Goal: Check status

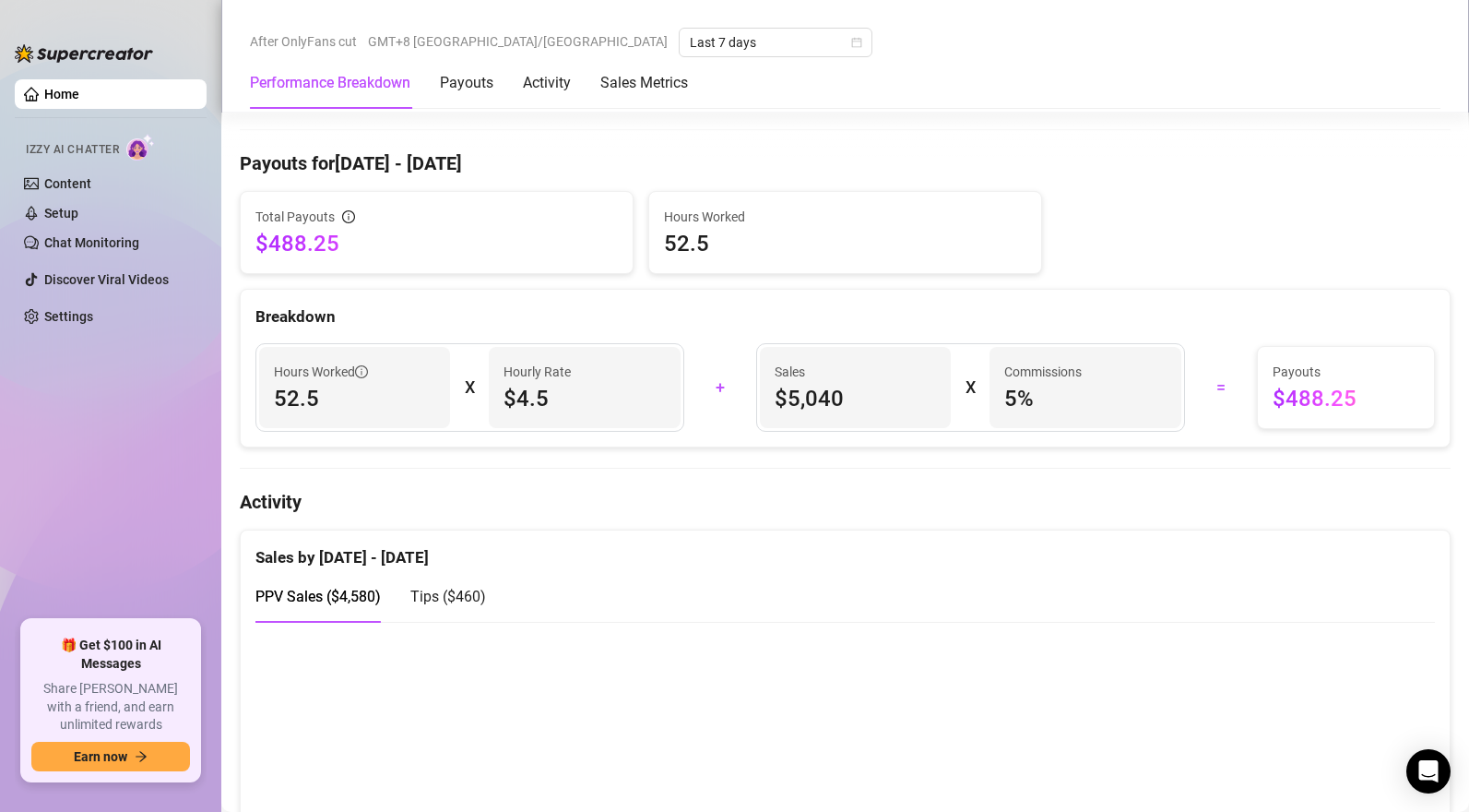
scroll to position [894, 0]
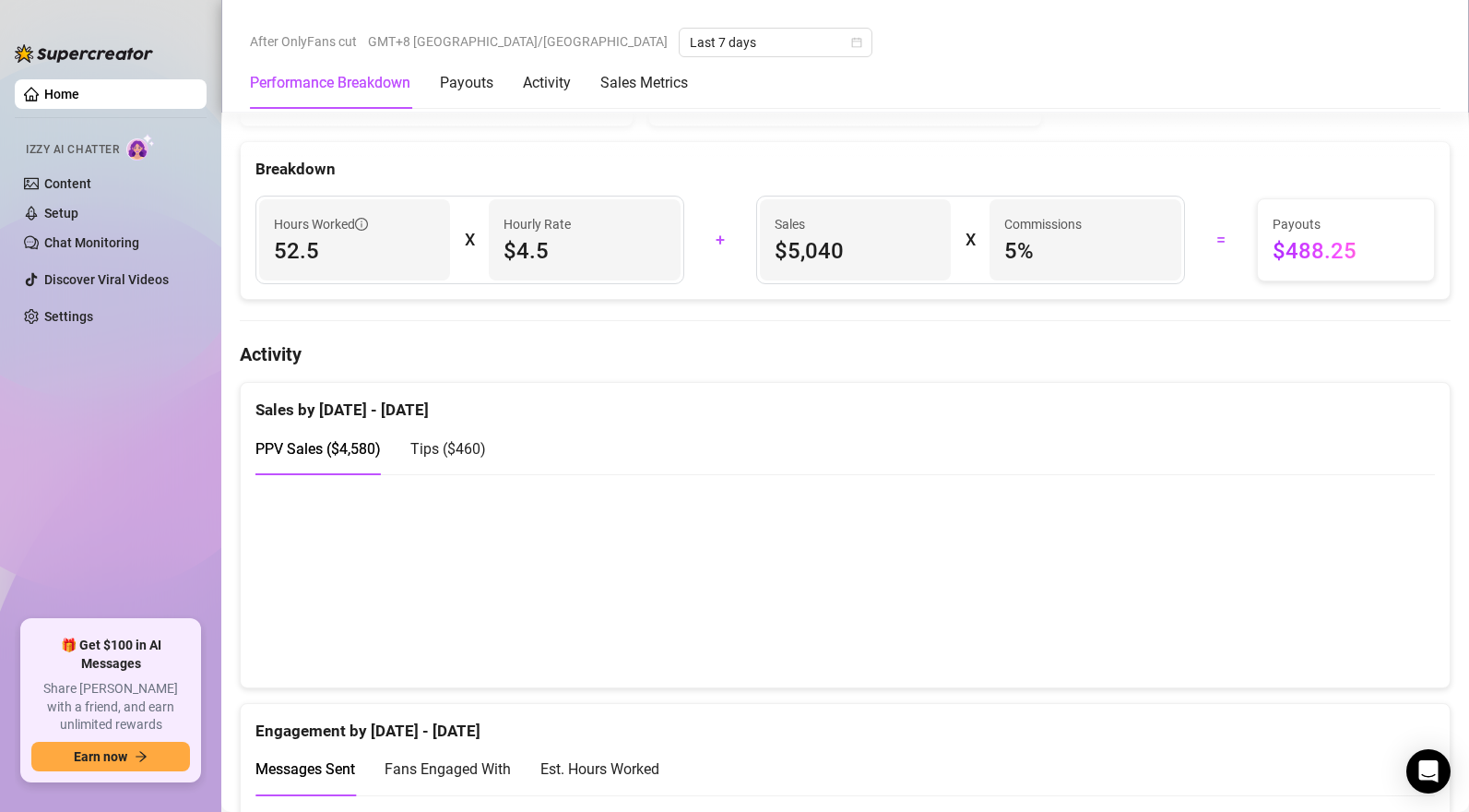
click at [470, 451] on span "Tips ( $460 )" at bounding box center [448, 449] width 76 height 17
click at [331, 455] on span "PPV Sales ( $4,580 )" at bounding box center [318, 449] width 125 height 17
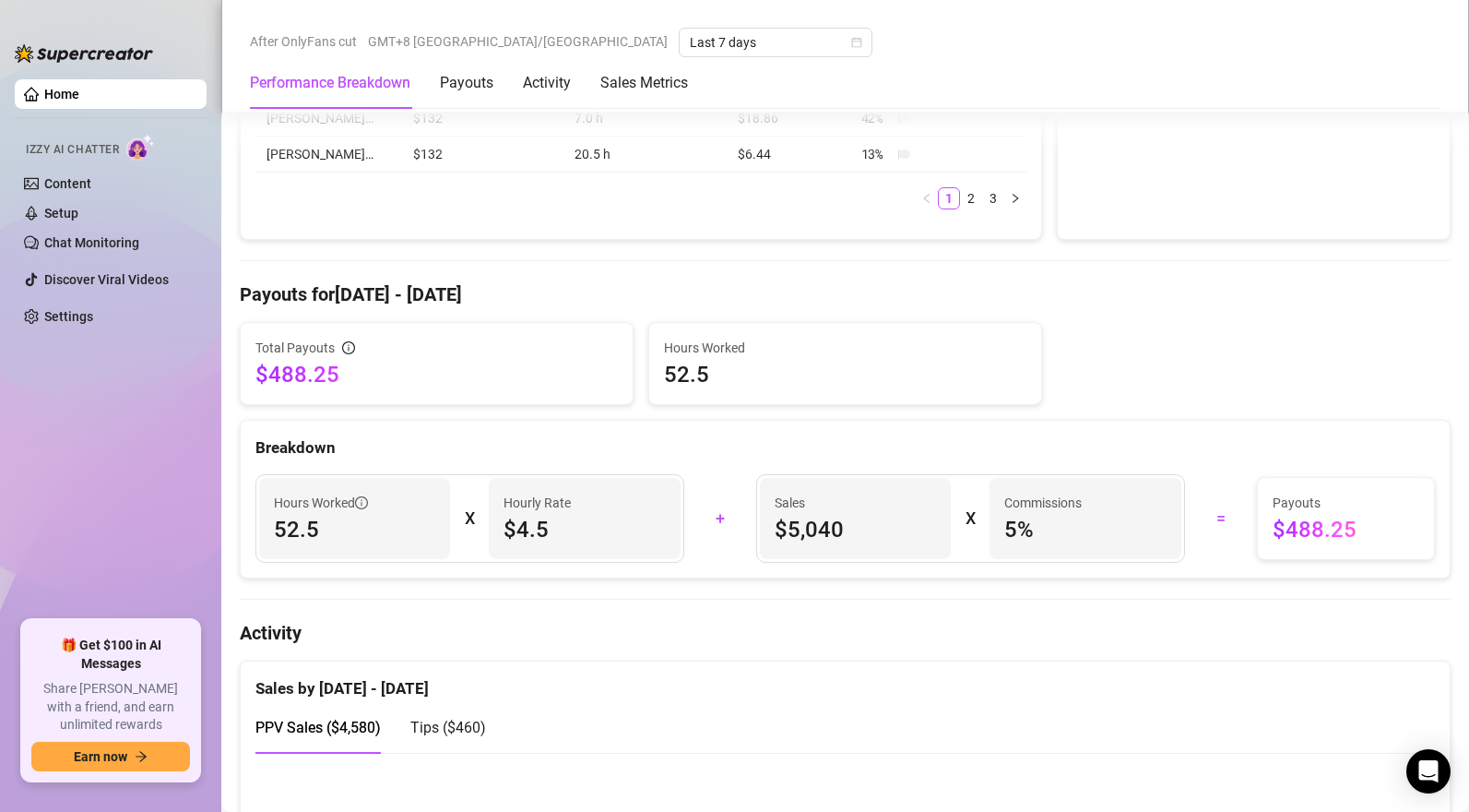
scroll to position [1008, 0]
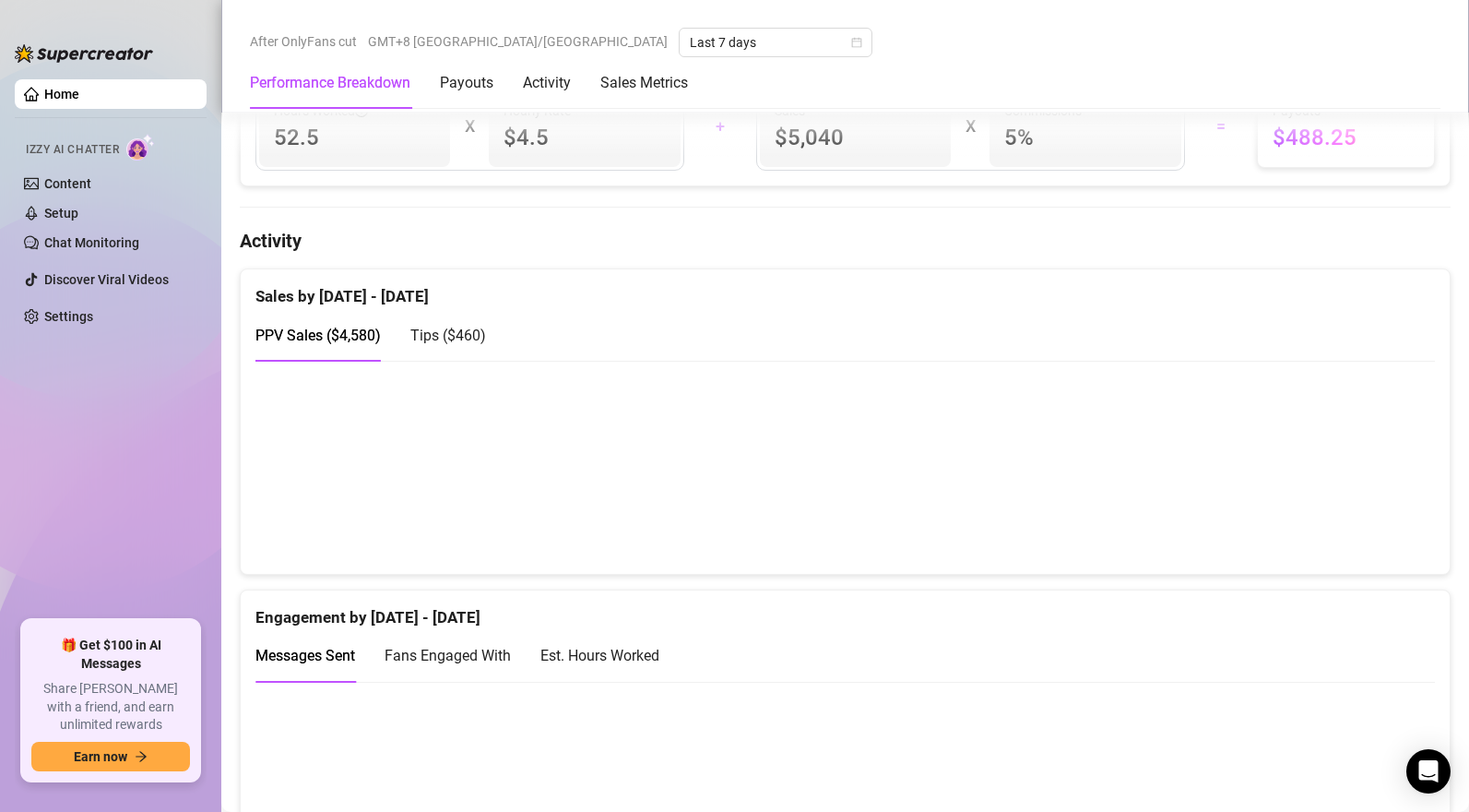
click at [426, 332] on span "Tips ( $460 )" at bounding box center [448, 335] width 76 height 17
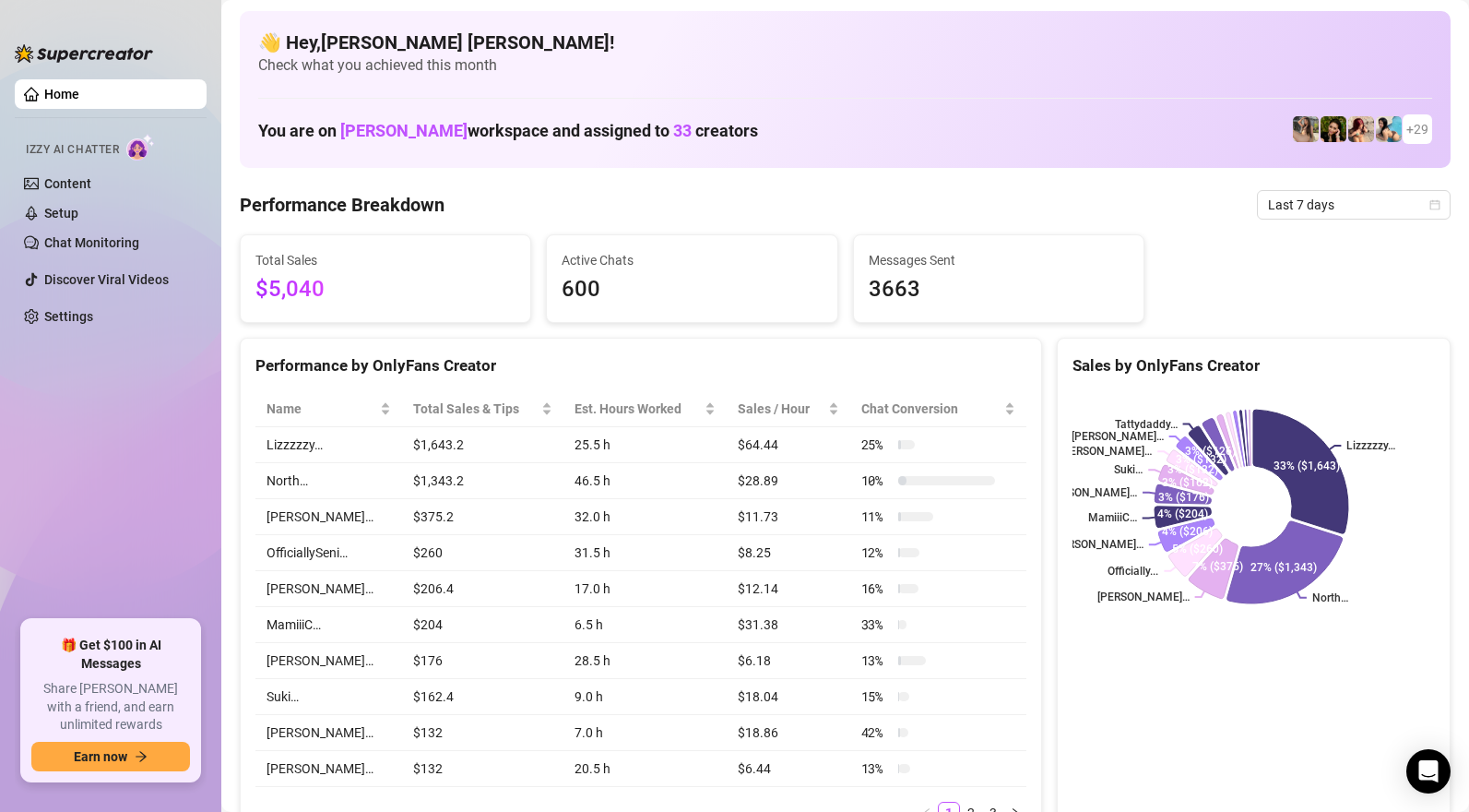
scroll to position [4, 0]
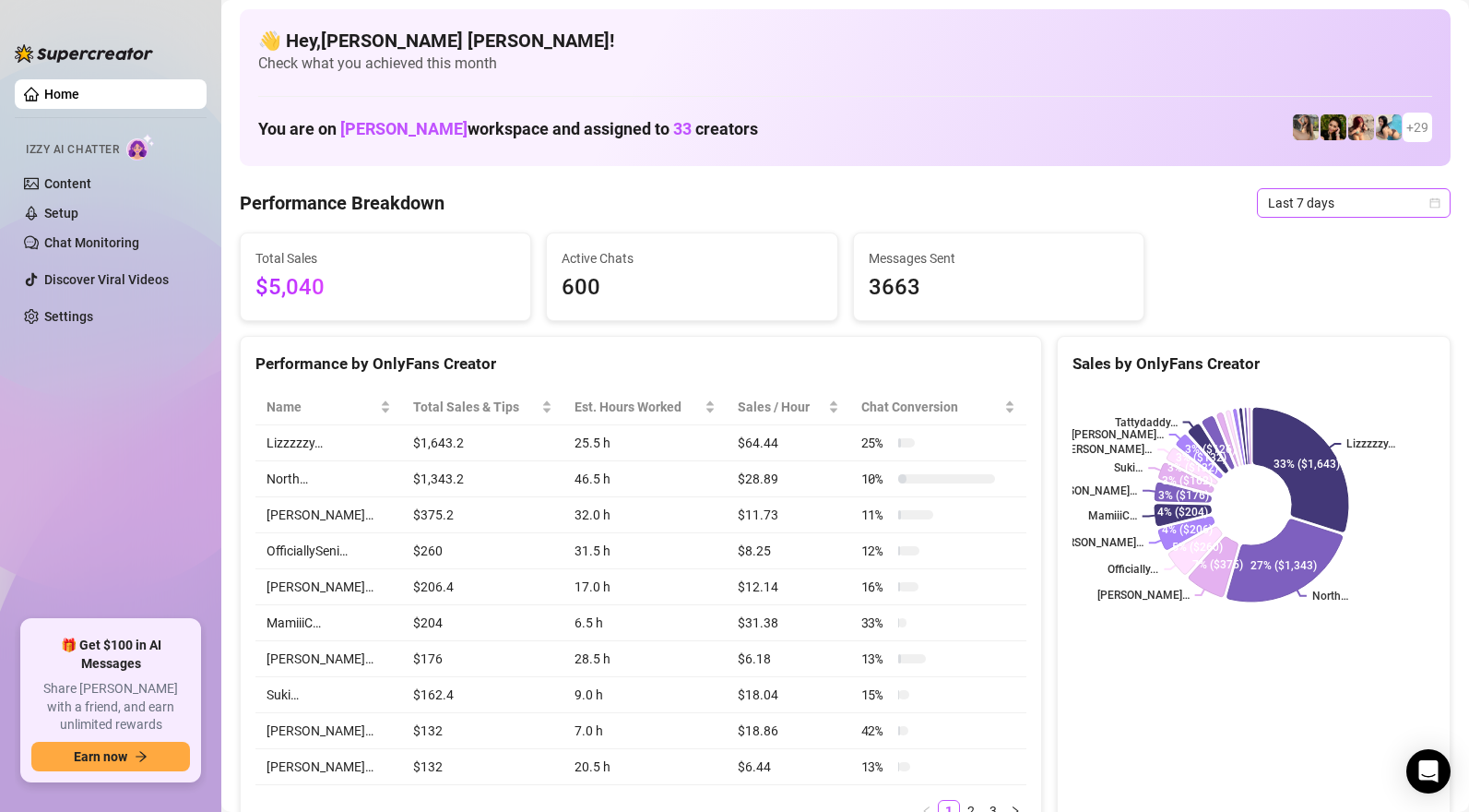
click at [1305, 197] on span "Last 7 days" at bounding box center [1353, 203] width 171 height 28
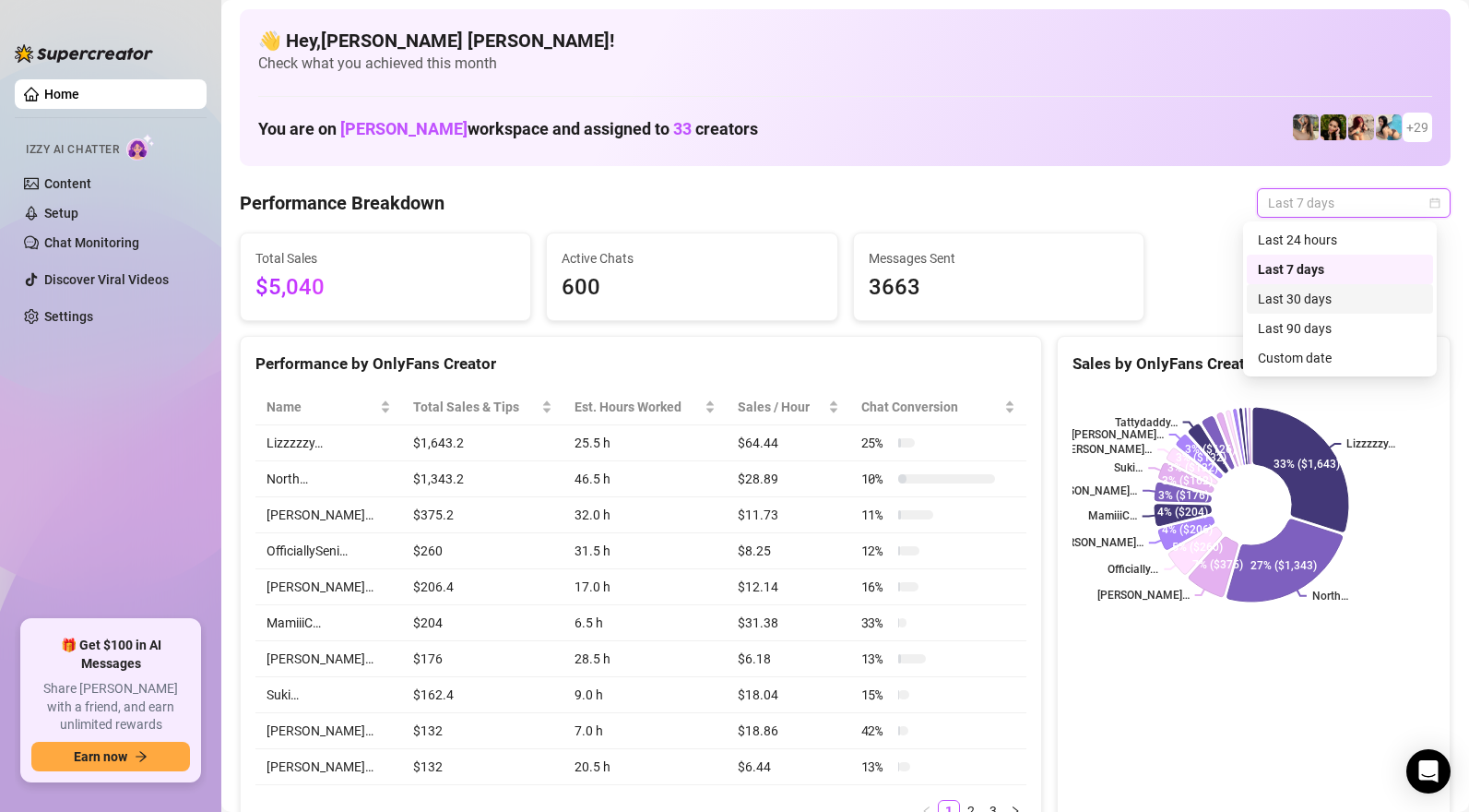
click at [1301, 296] on div "Last 30 days" at bounding box center [1340, 298] width 164 height 20
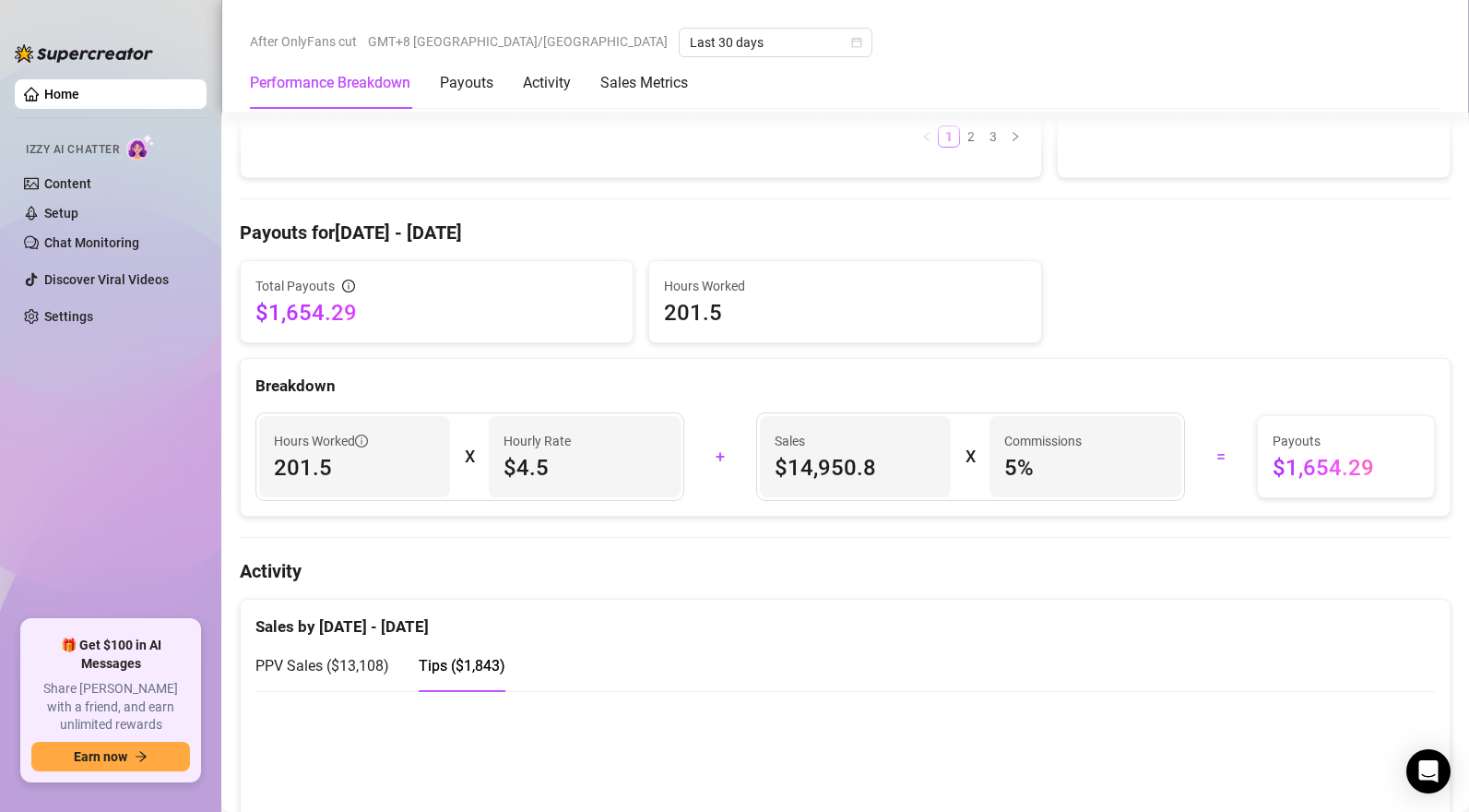
scroll to position [951, 0]
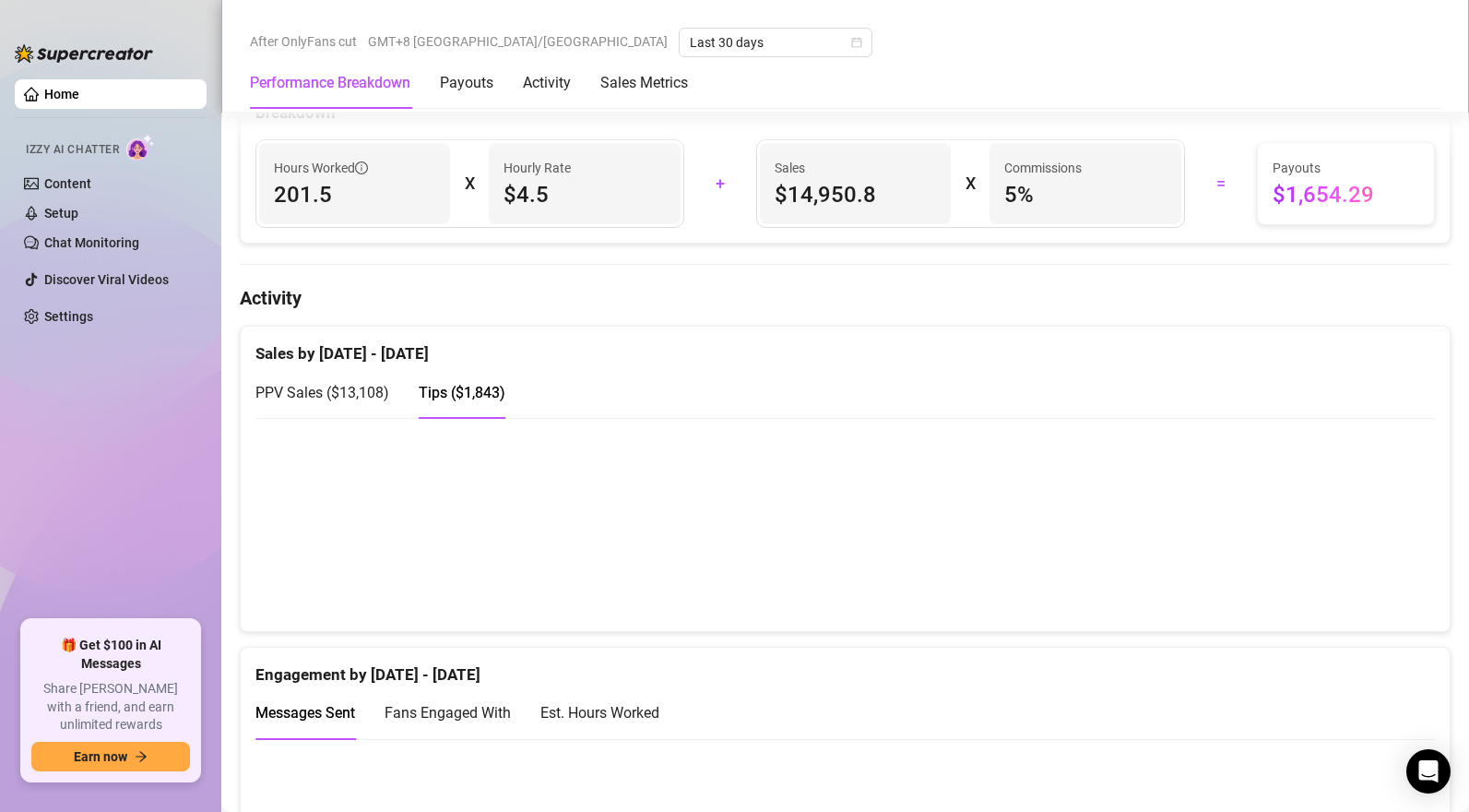
click at [354, 395] on span "PPV Sales ( $13,108 )" at bounding box center [322, 392] width 134 height 17
click at [460, 397] on span "Tips ( $1,843 )" at bounding box center [462, 392] width 87 height 17
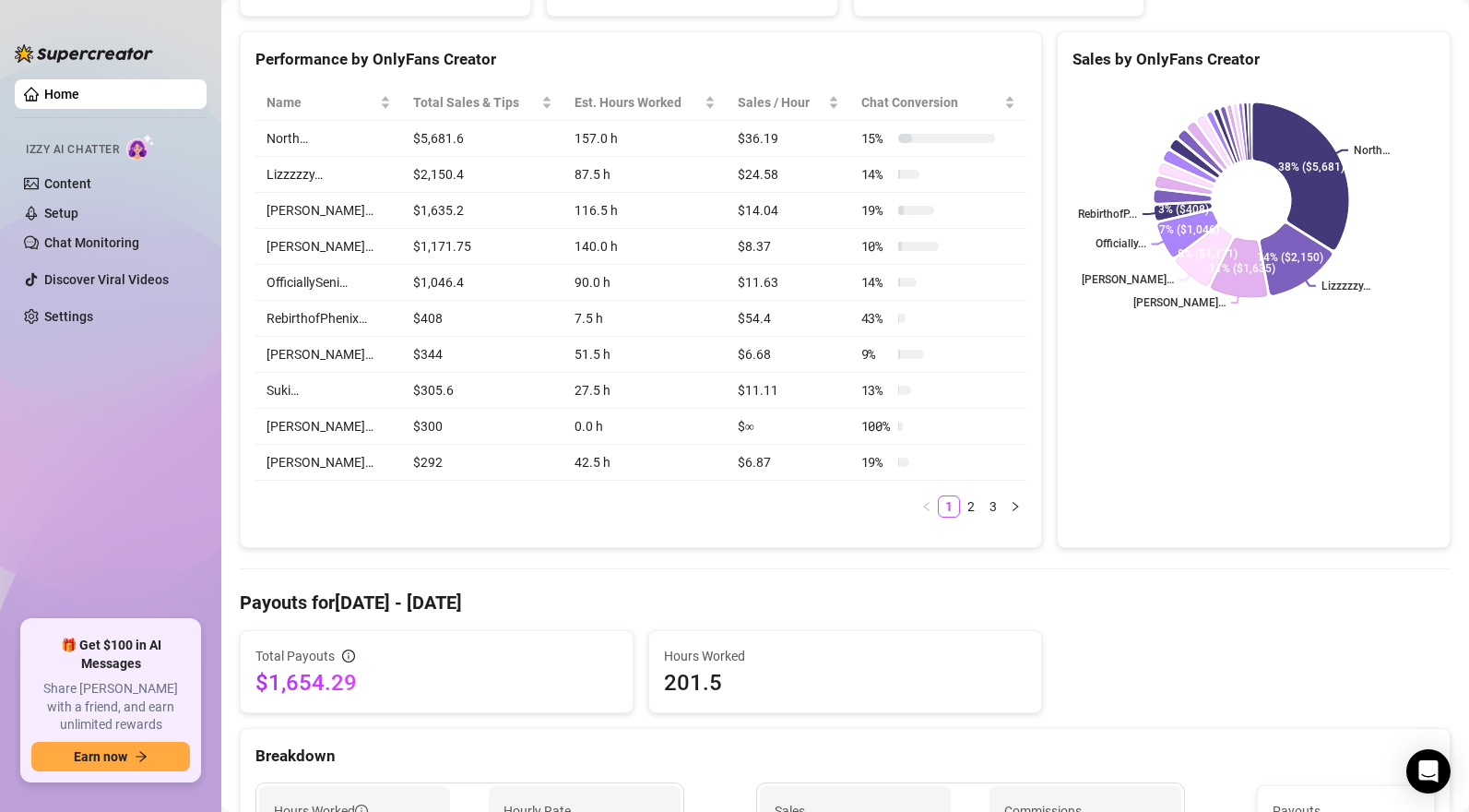
scroll to position [0, 0]
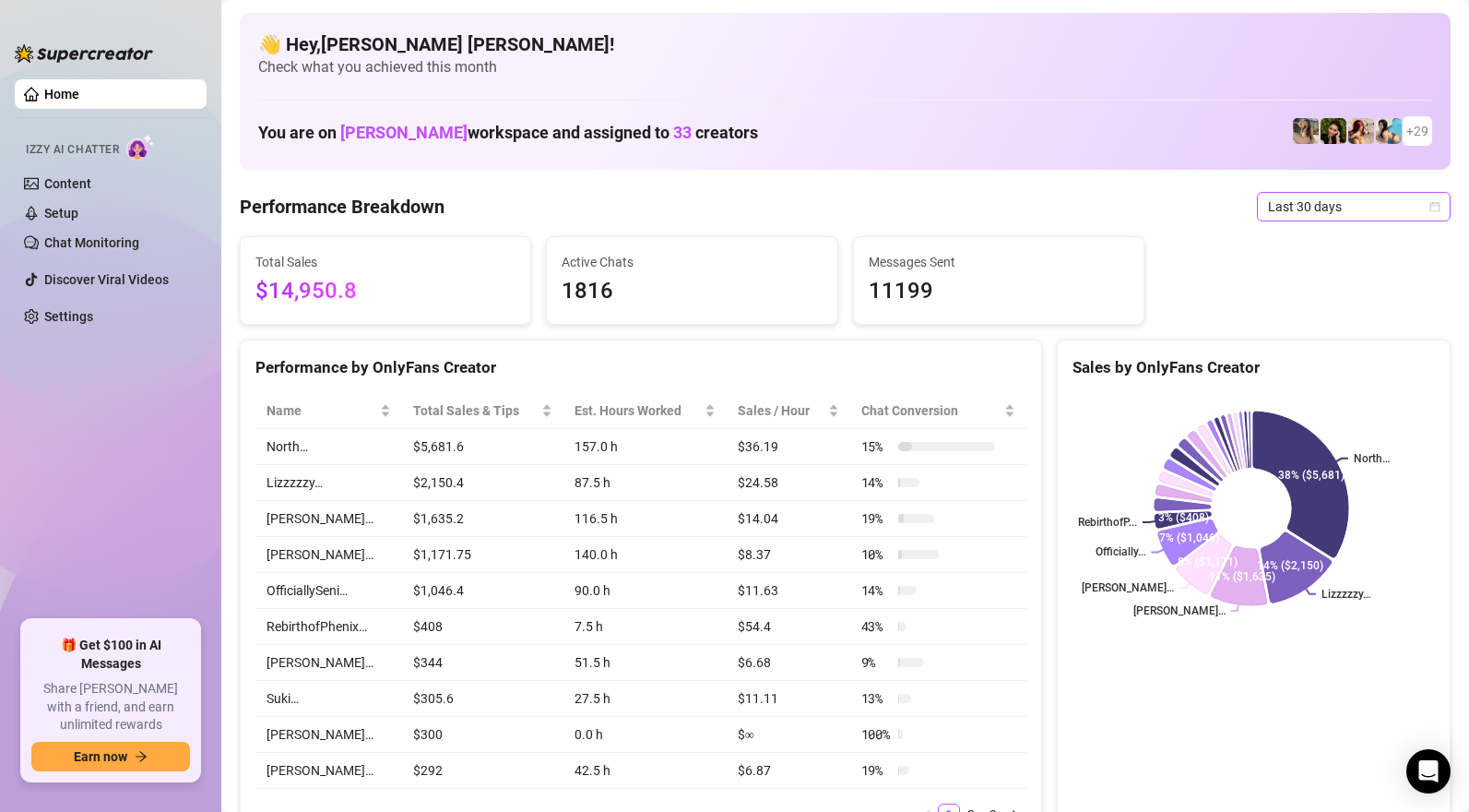
click at [1341, 205] on span "Last 30 days" at bounding box center [1353, 207] width 171 height 28
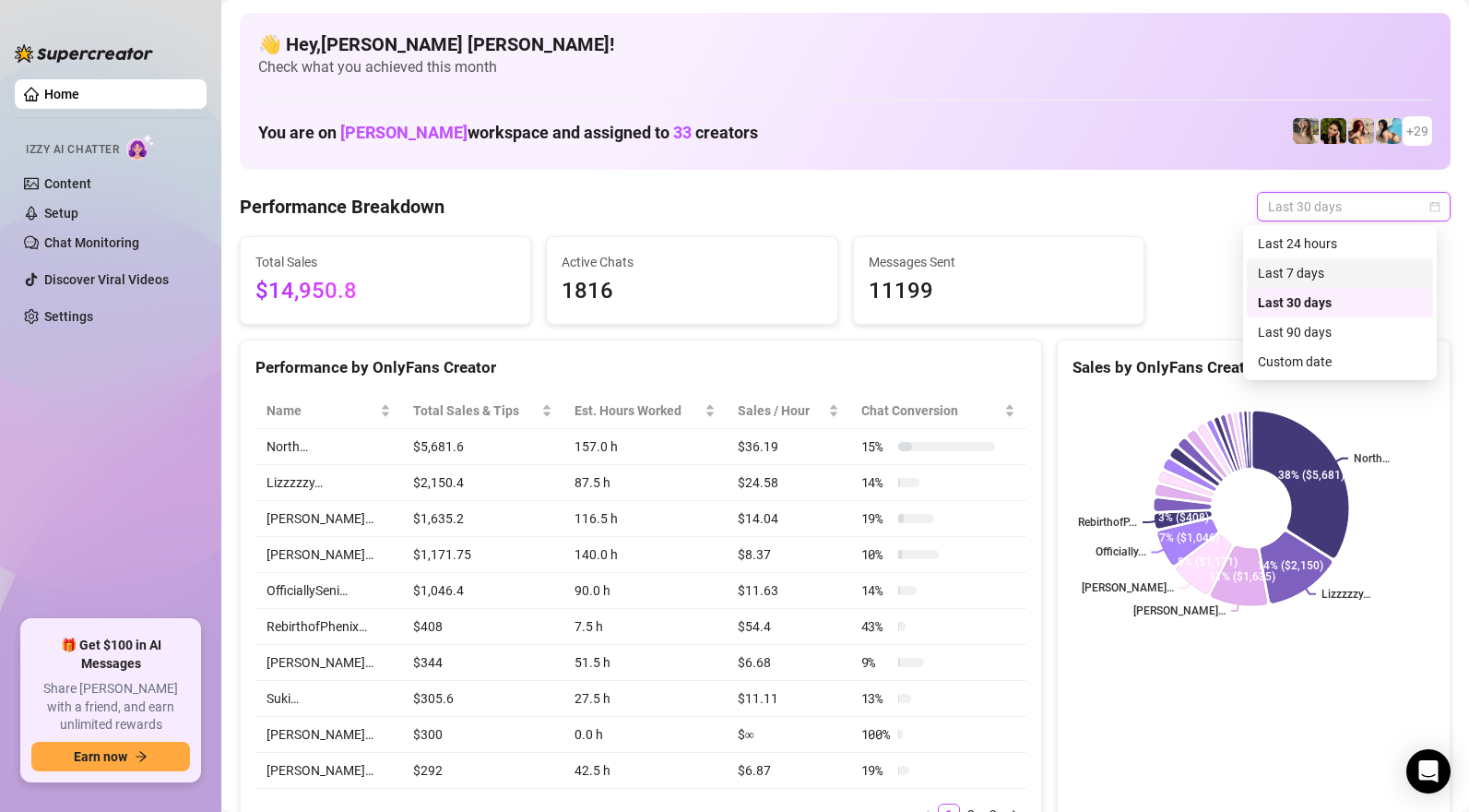
click at [1323, 269] on div "Last 7 days" at bounding box center [1340, 273] width 164 height 20
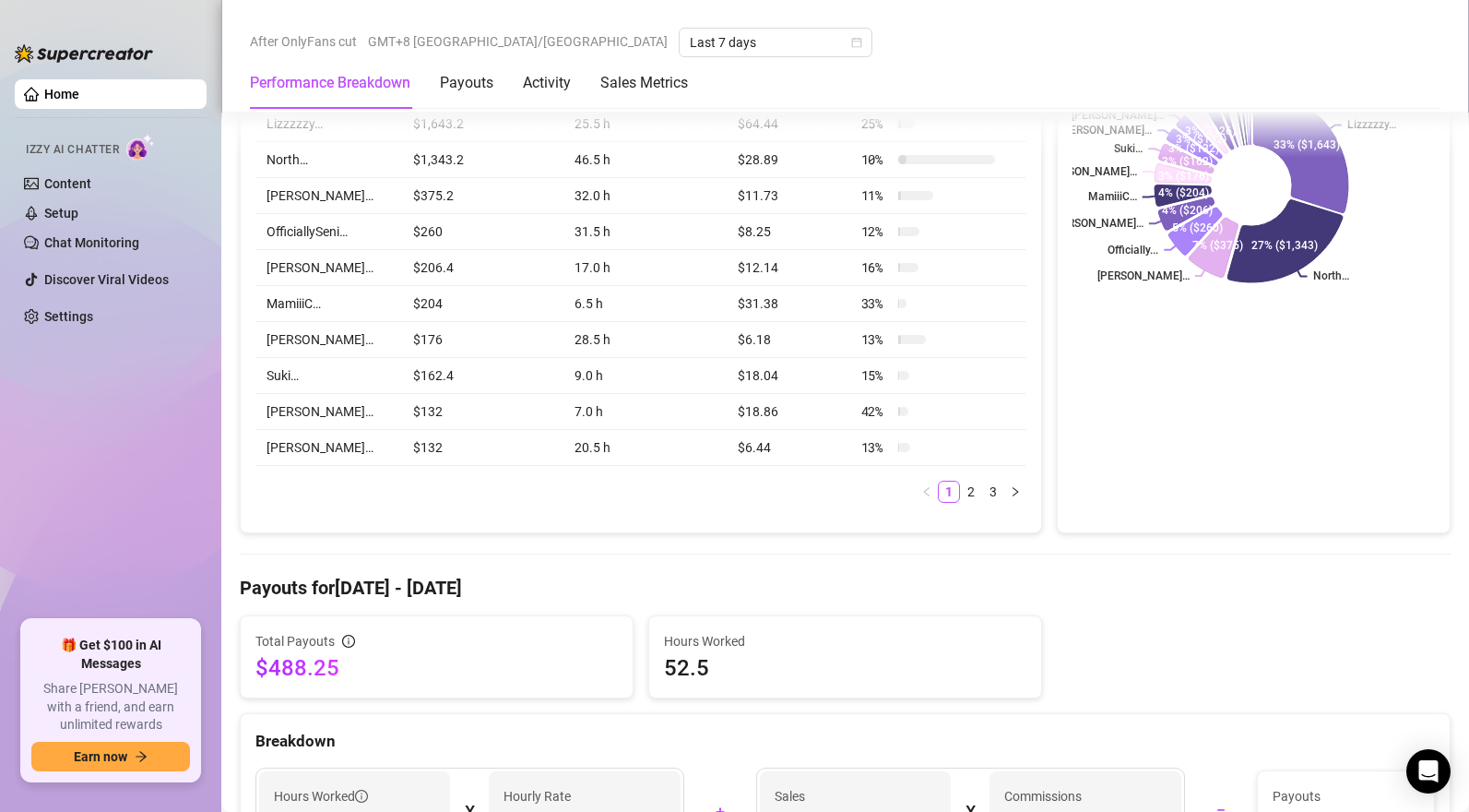
scroll to position [1073, 0]
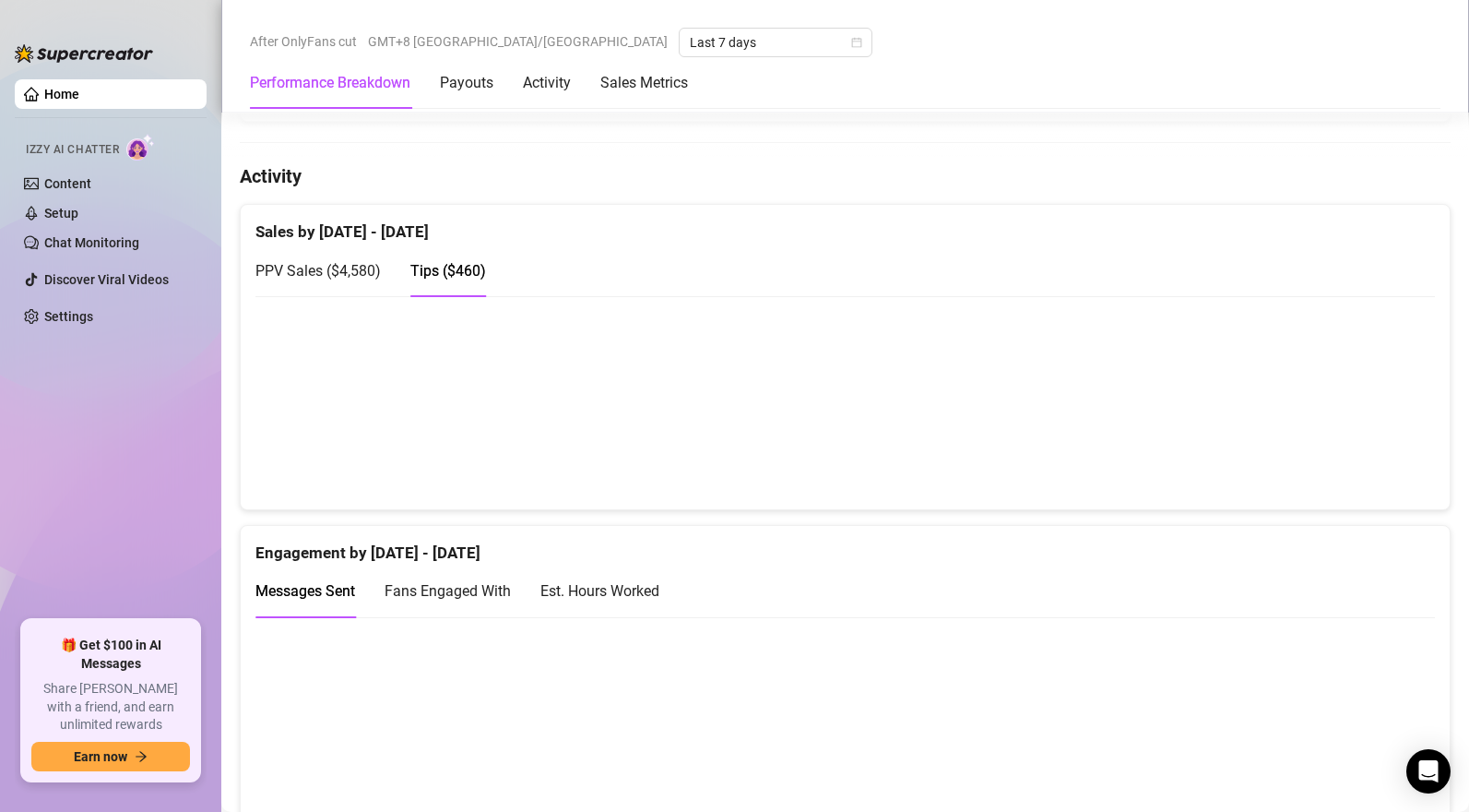
click at [311, 277] on span "PPV Sales ( $4,580 )" at bounding box center [318, 271] width 125 height 17
click at [442, 278] on span "Tips ( $460 )" at bounding box center [448, 271] width 76 height 17
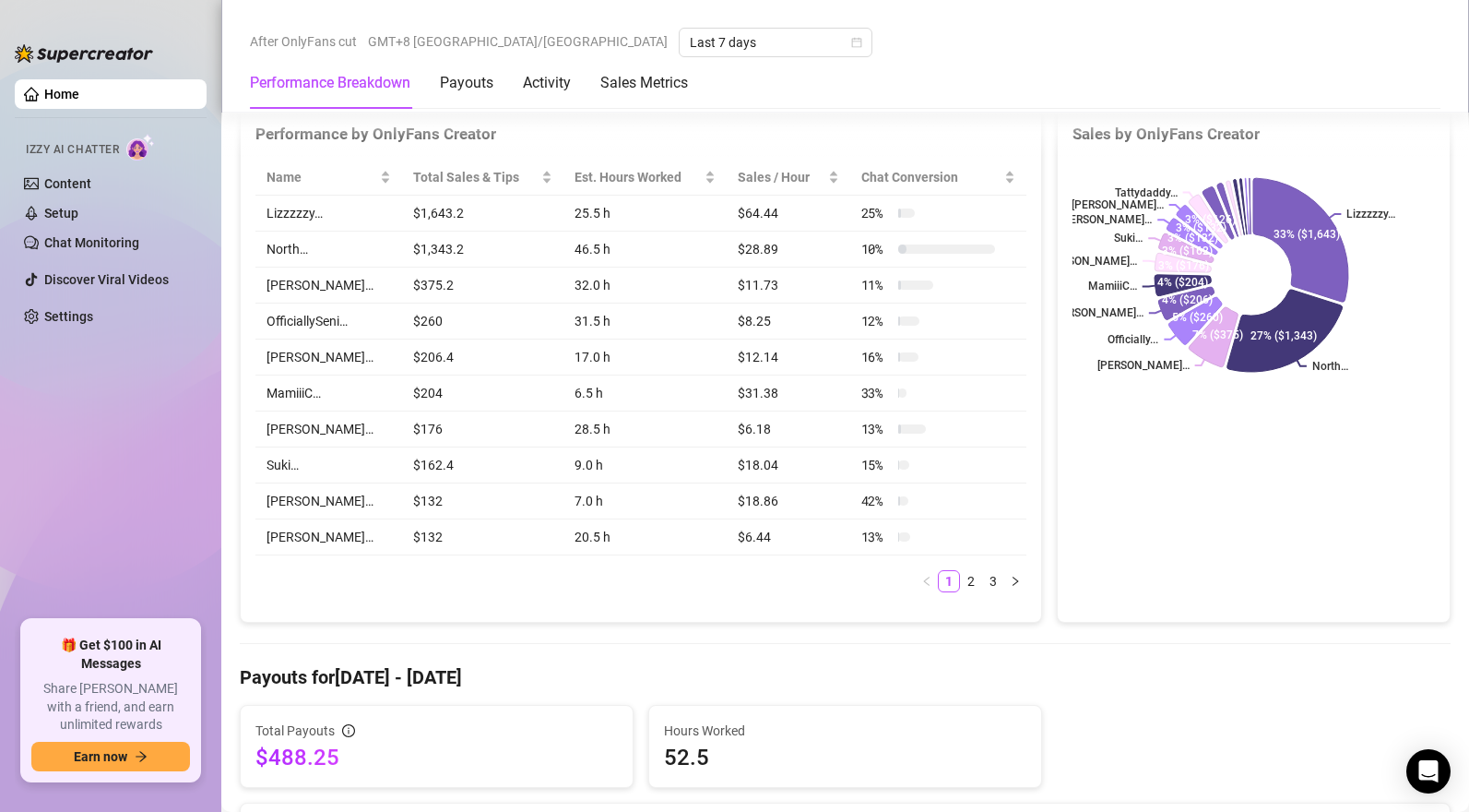
scroll to position [0, 0]
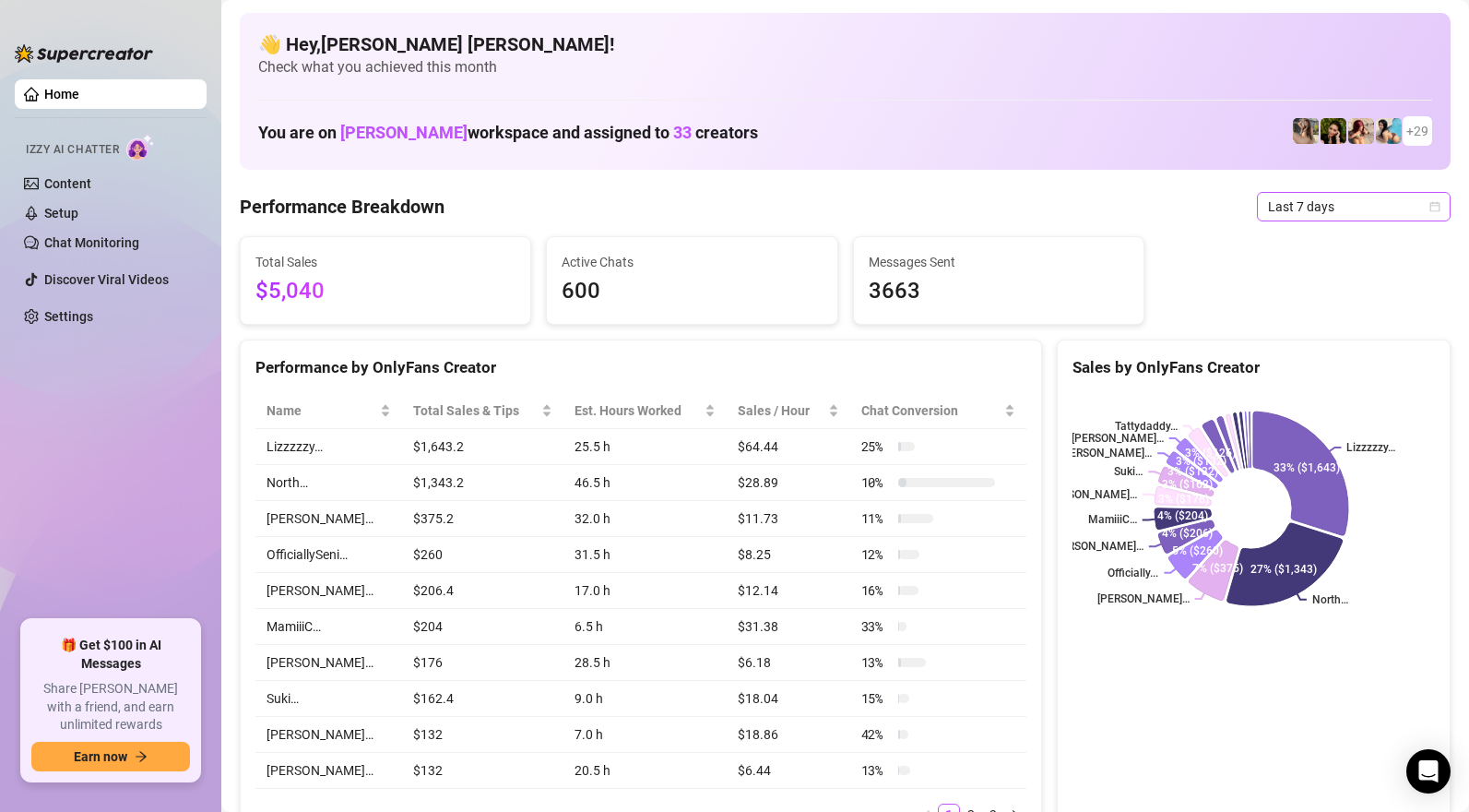
click at [1277, 208] on span "Last 7 days" at bounding box center [1353, 207] width 171 height 28
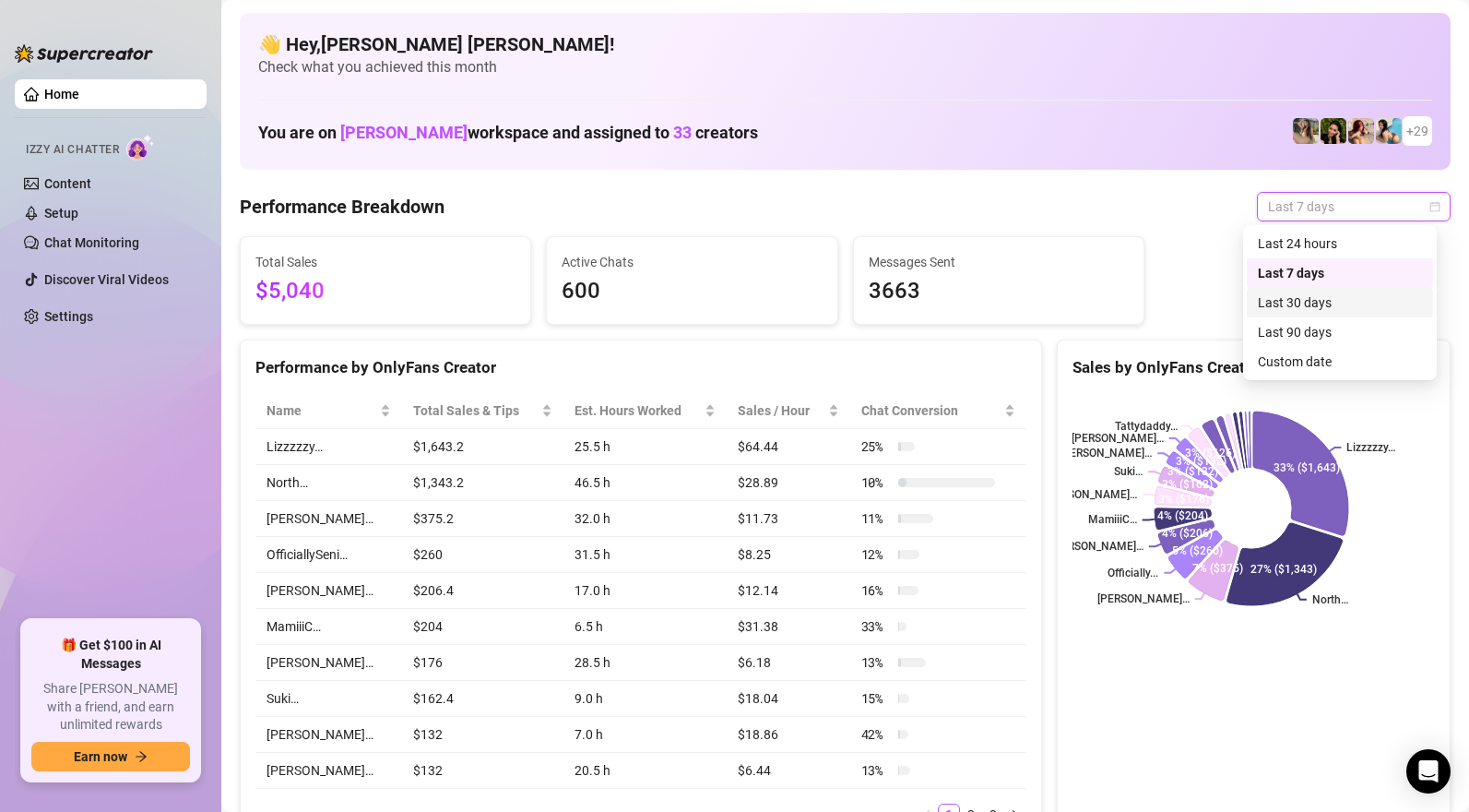
click at [1305, 300] on div "Last 30 days" at bounding box center [1340, 302] width 164 height 20
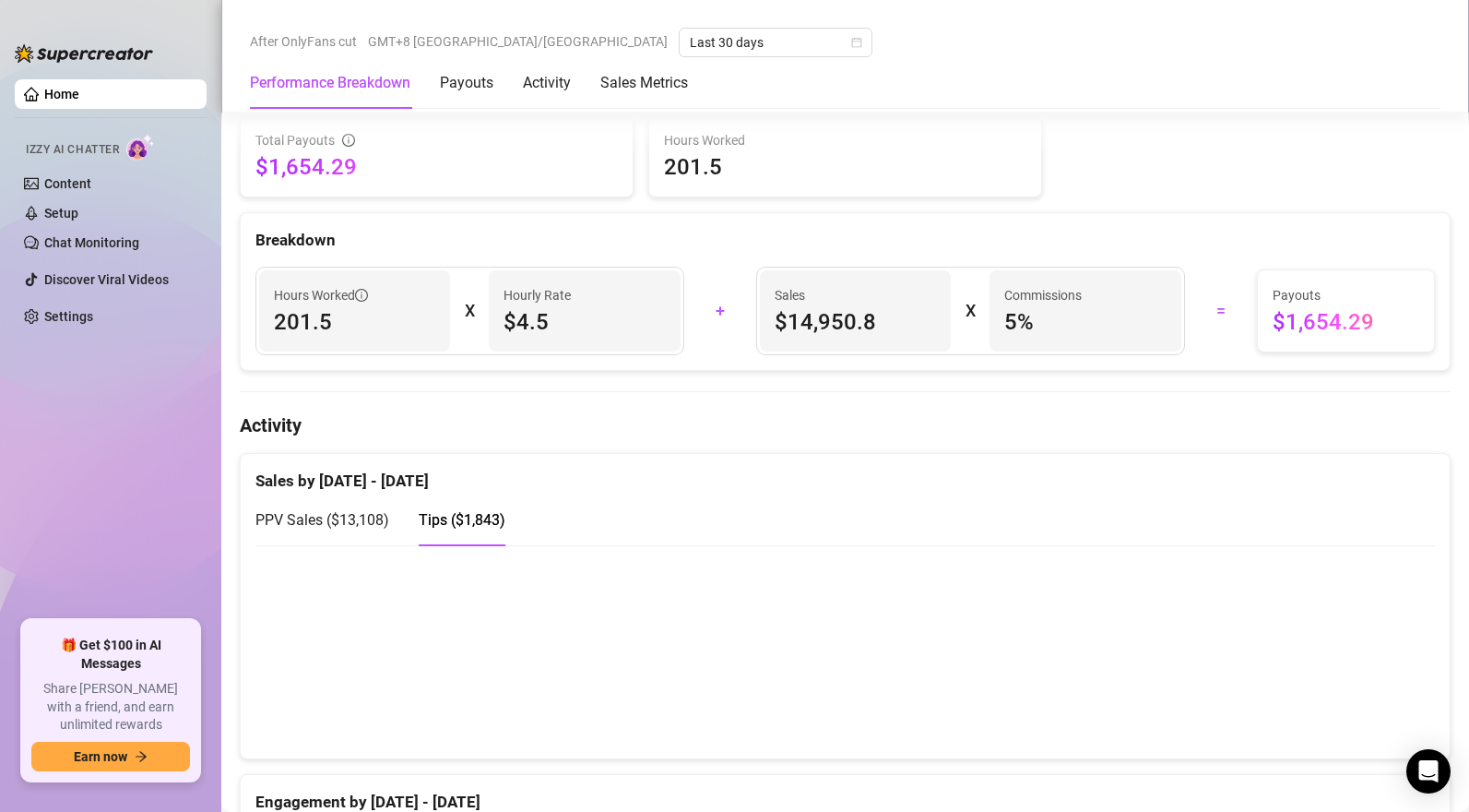
scroll to position [918, 0]
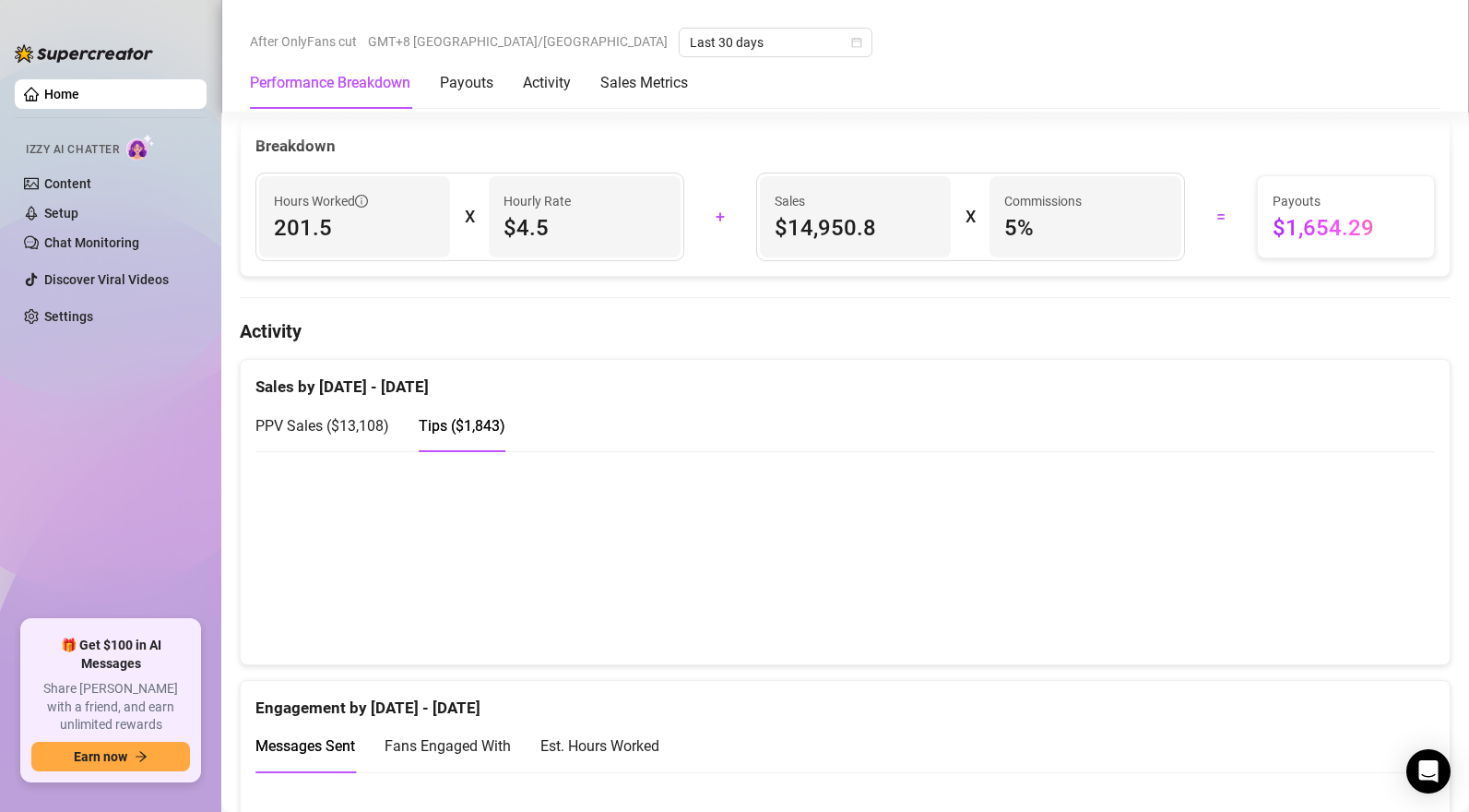
click at [355, 443] on div "PPV Sales ( $13,108 )" at bounding box center [322, 426] width 134 height 53
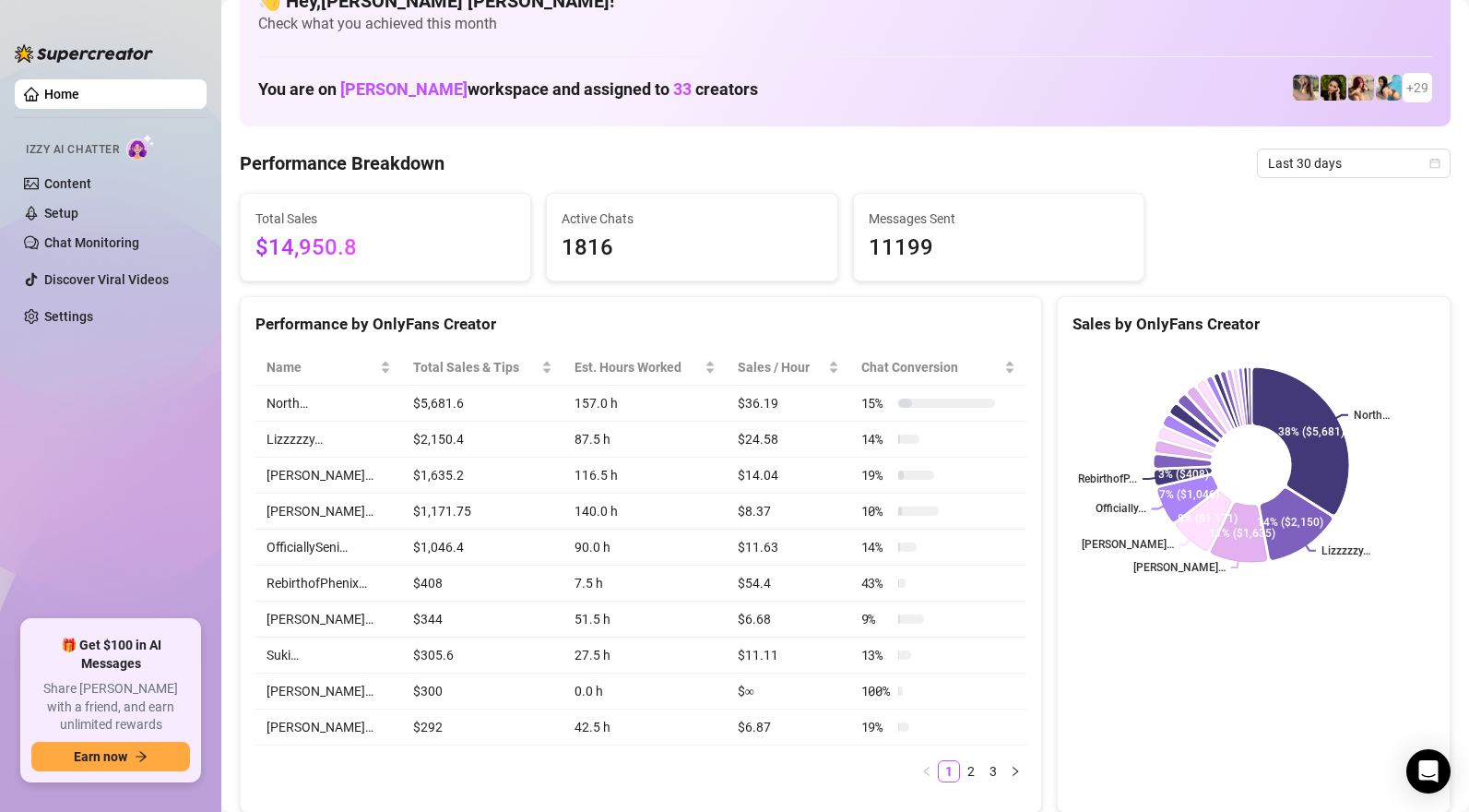
scroll to position [130, 0]
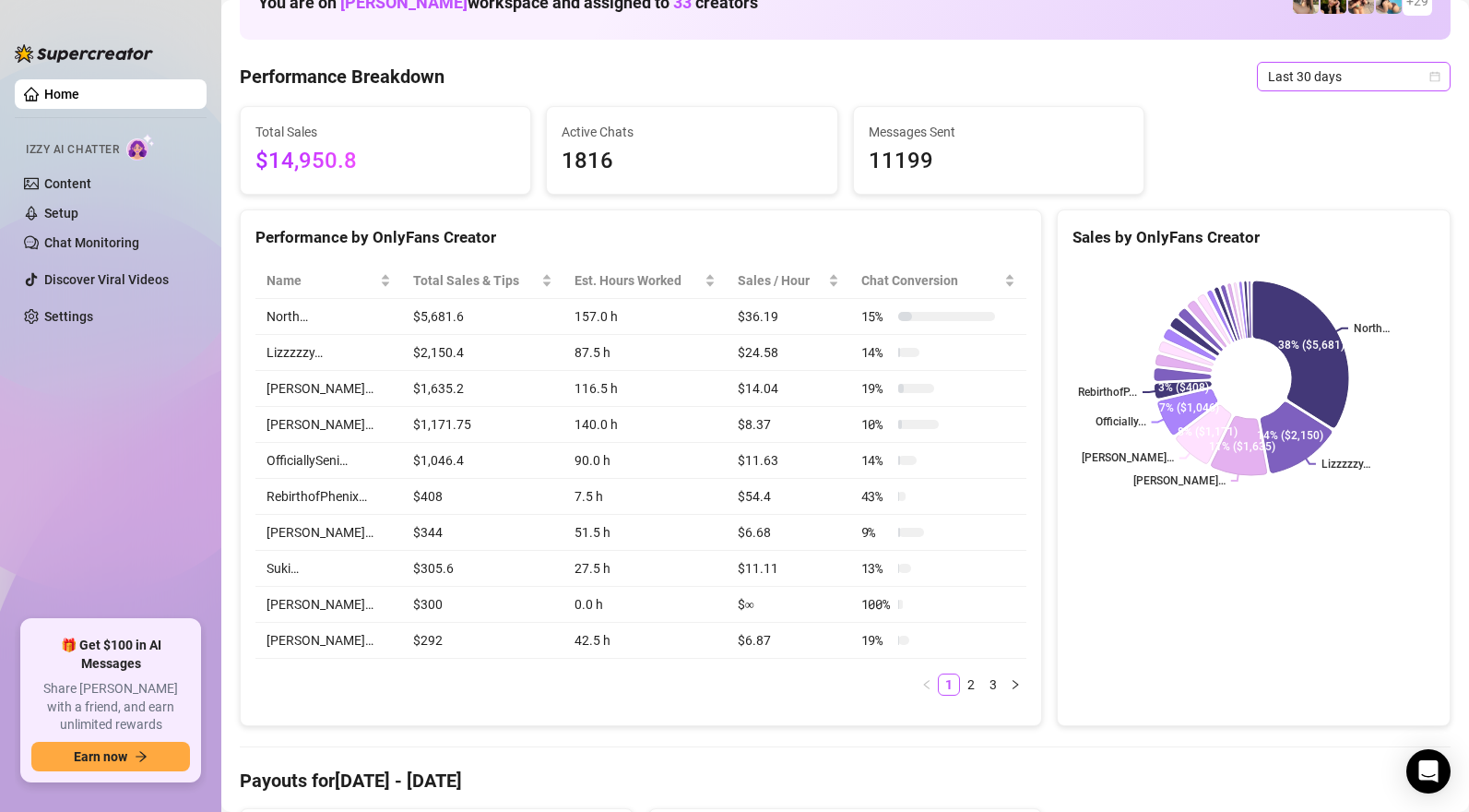
click at [1303, 82] on span "Last 30 days" at bounding box center [1353, 77] width 171 height 28
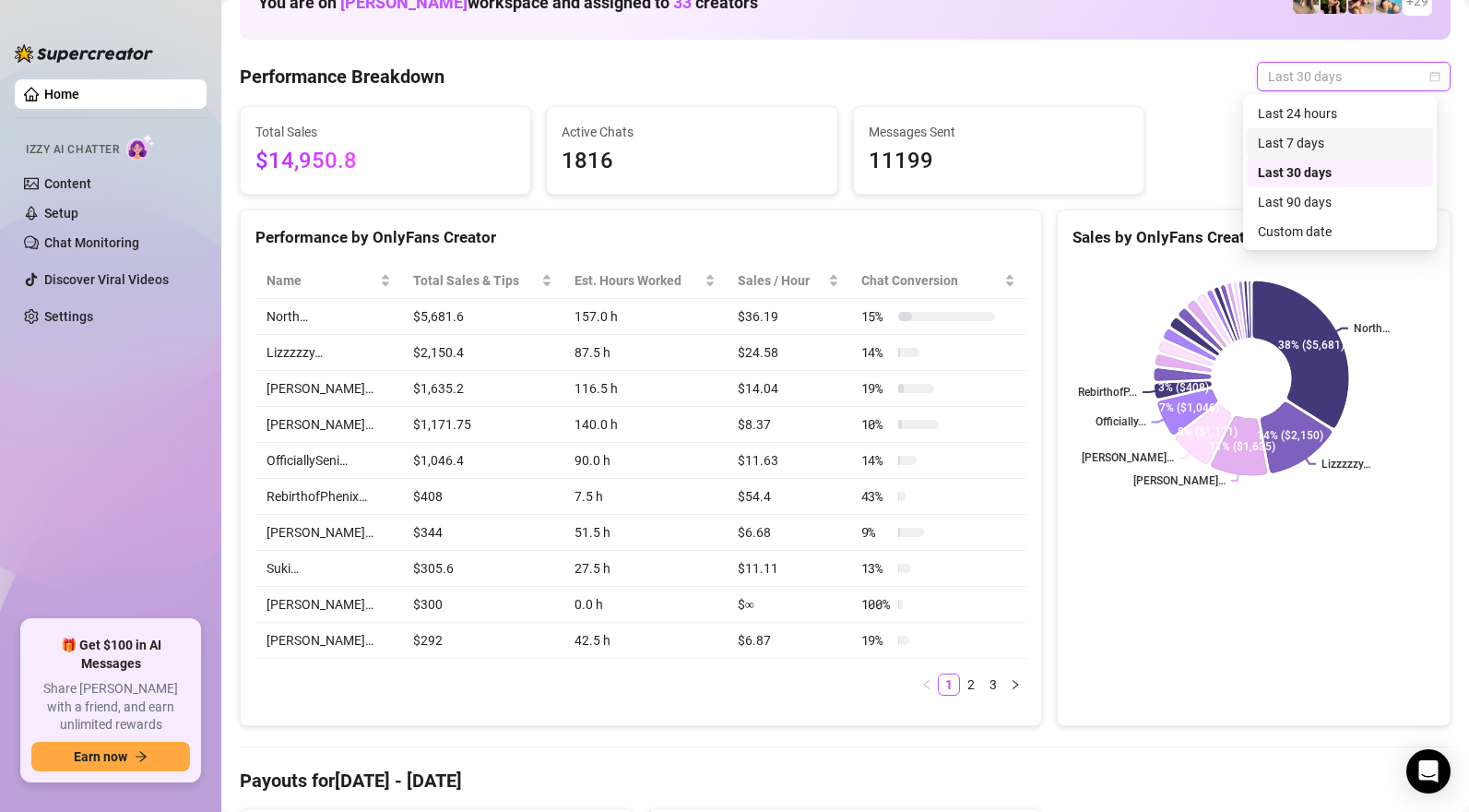
click at [1312, 144] on div "Last 7 days" at bounding box center [1340, 143] width 164 height 20
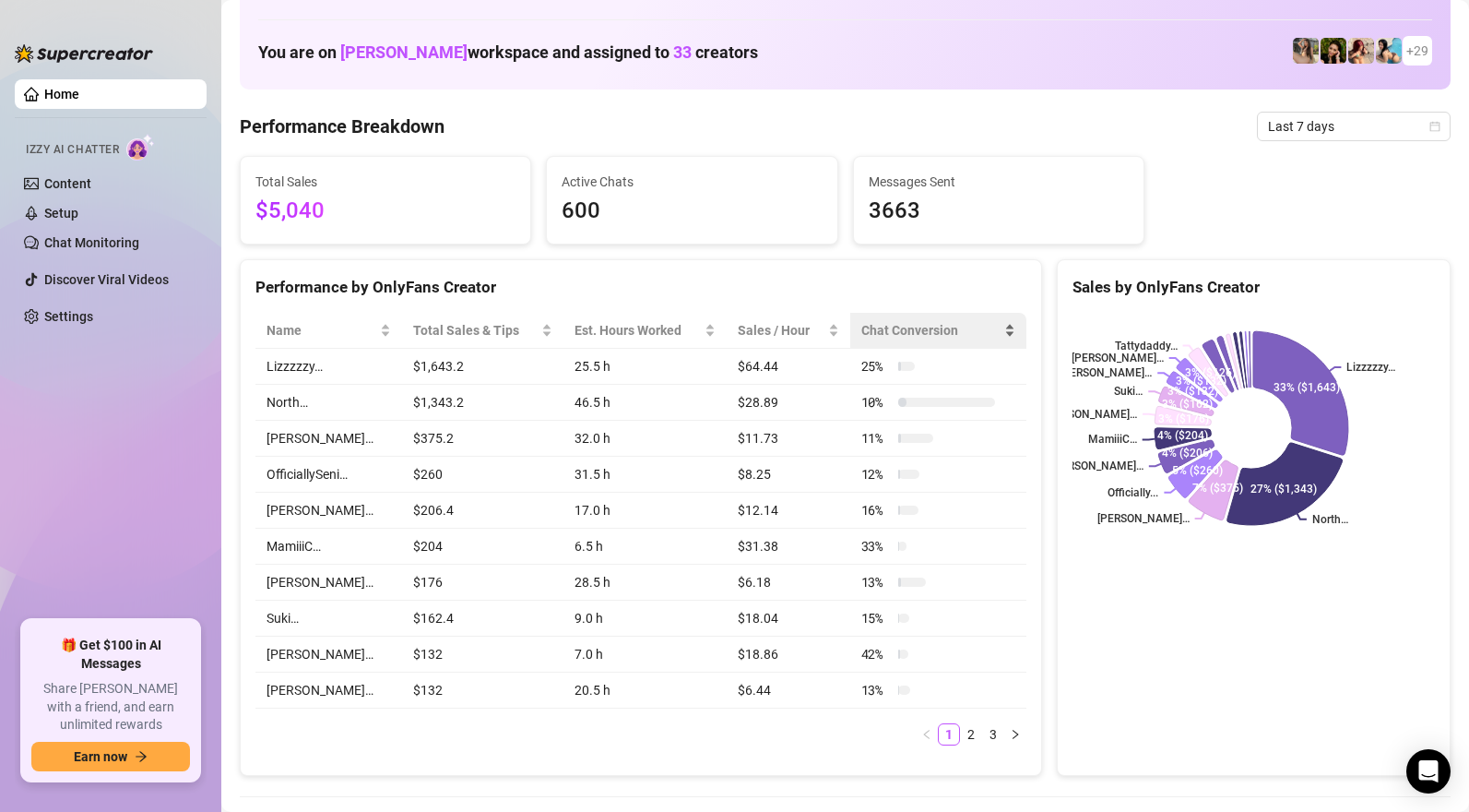
scroll to position [0, 0]
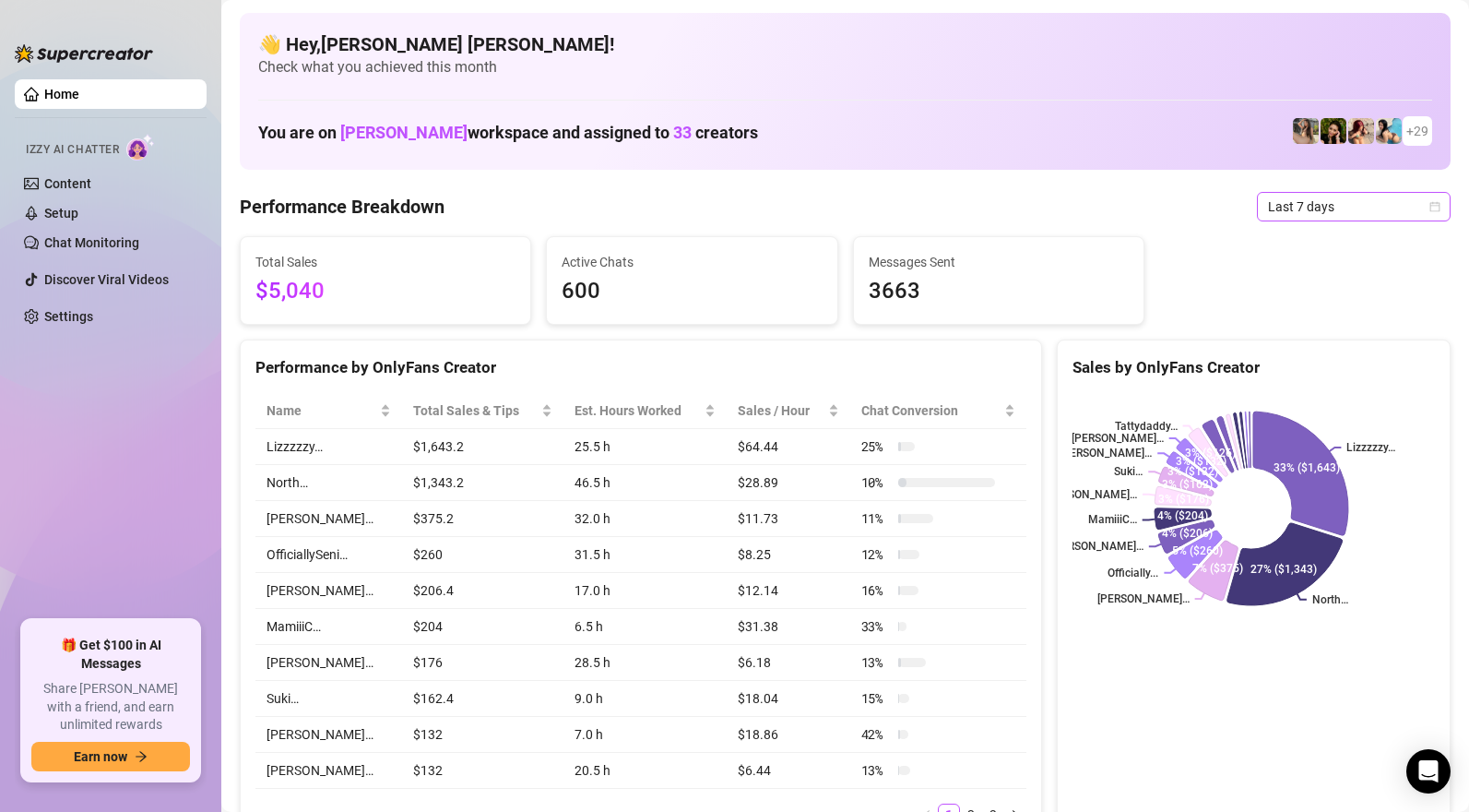
click at [1312, 207] on span "Last 7 days" at bounding box center [1353, 207] width 171 height 28
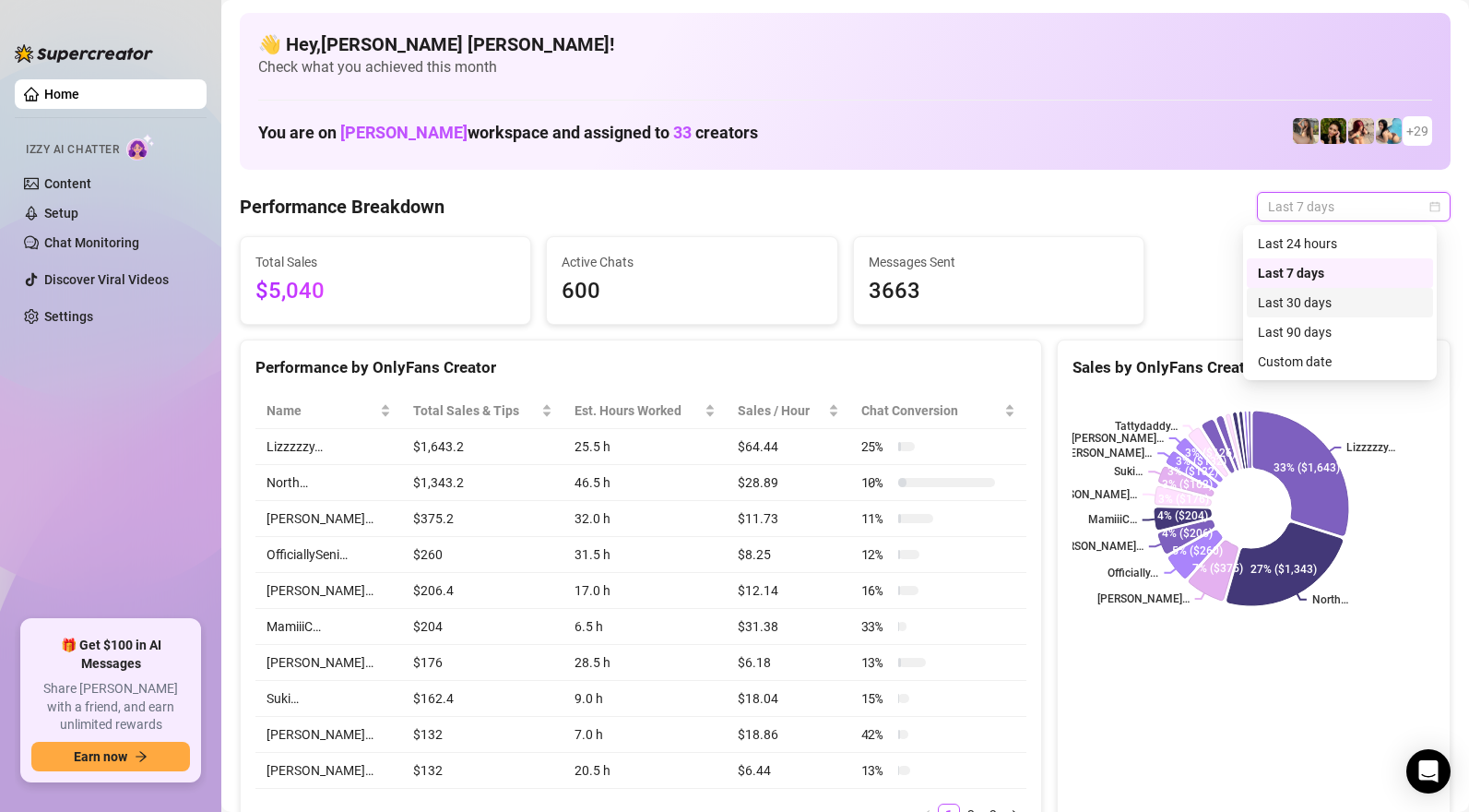
click at [1305, 300] on div "Last 30 days" at bounding box center [1340, 302] width 164 height 20
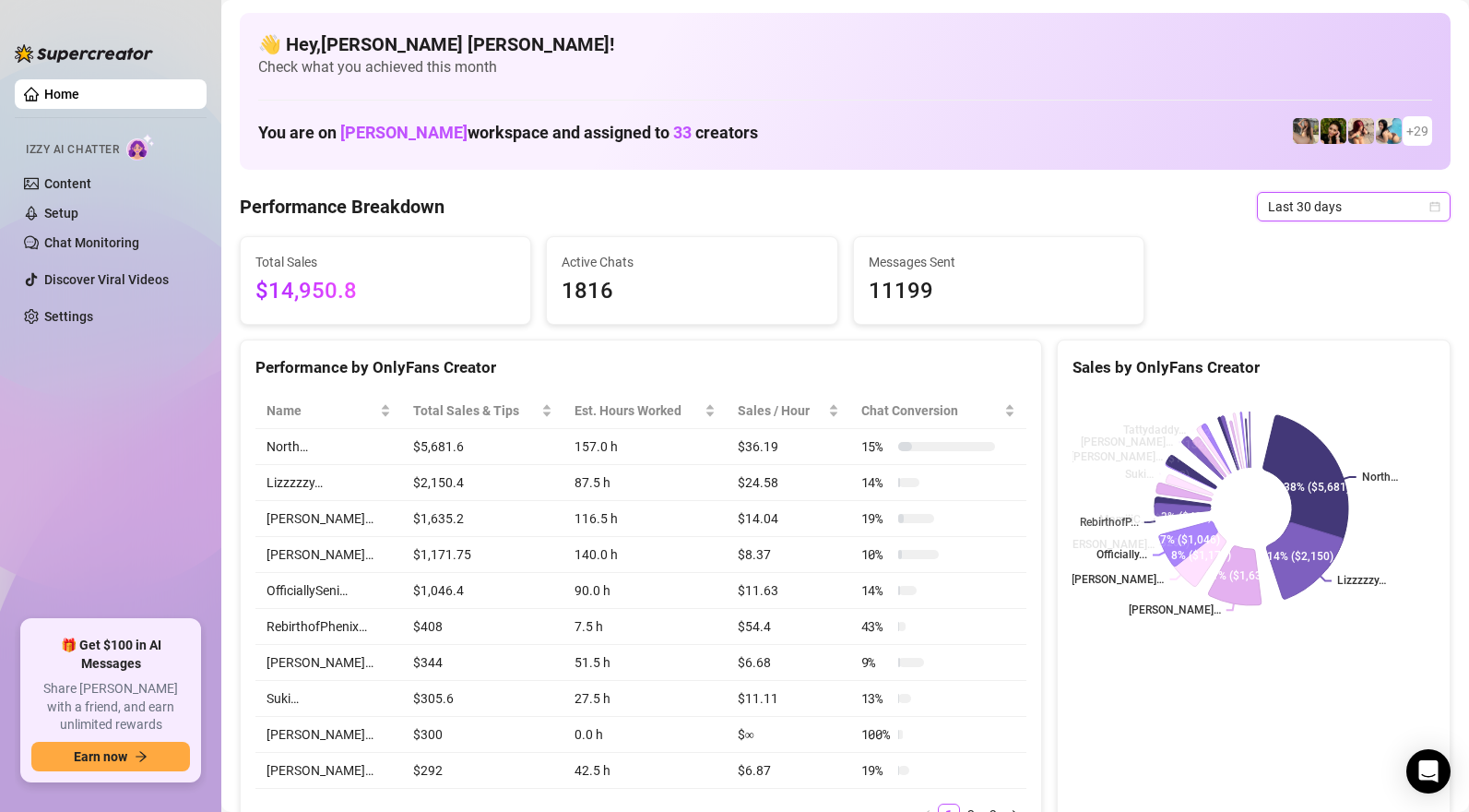
scroll to position [866, 0]
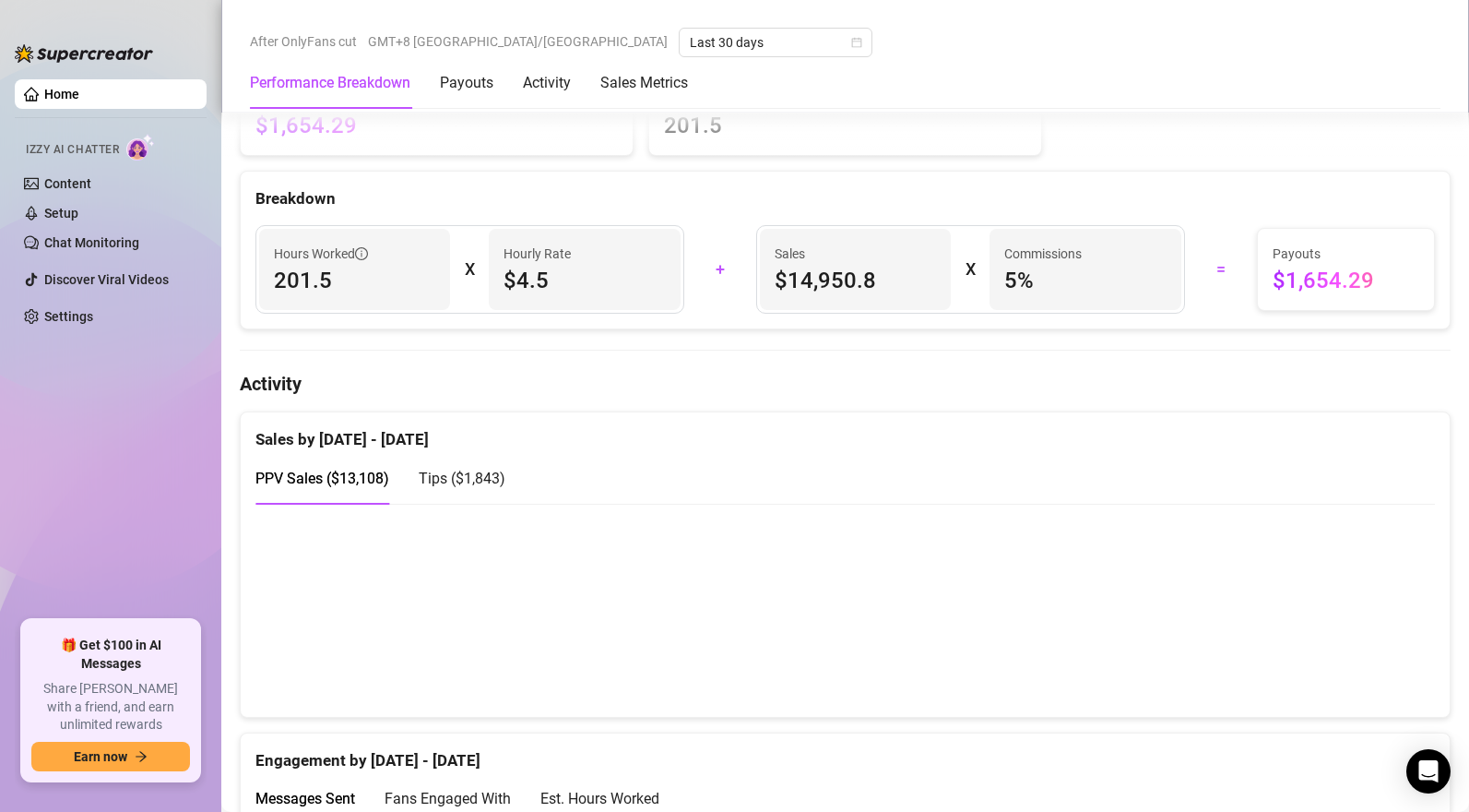
click at [499, 484] on span "Tips ( $1,843 )" at bounding box center [462, 478] width 87 height 17
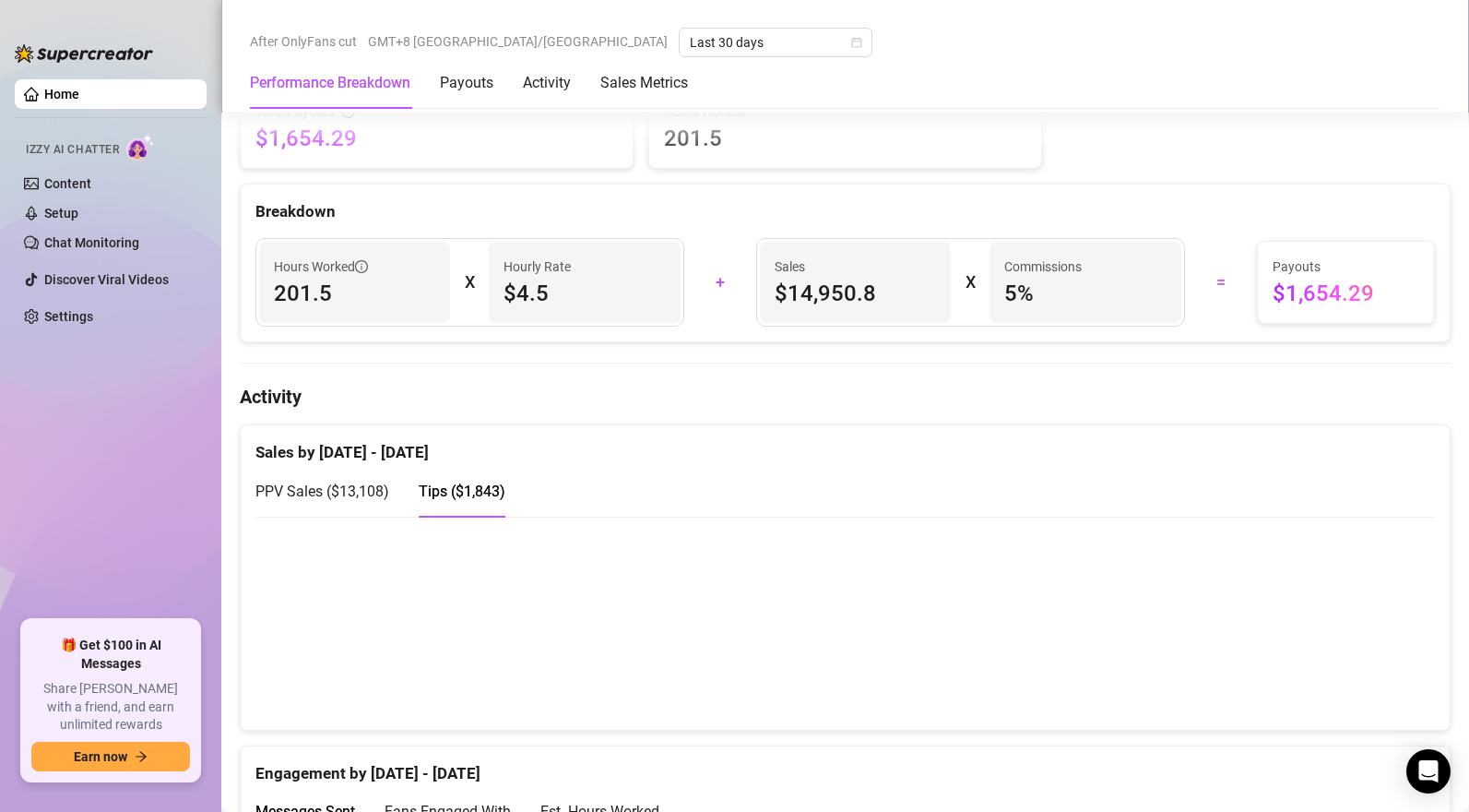
scroll to position [647, 0]
